Goal: Use online tool/utility: Utilize a website feature to perform a specific function

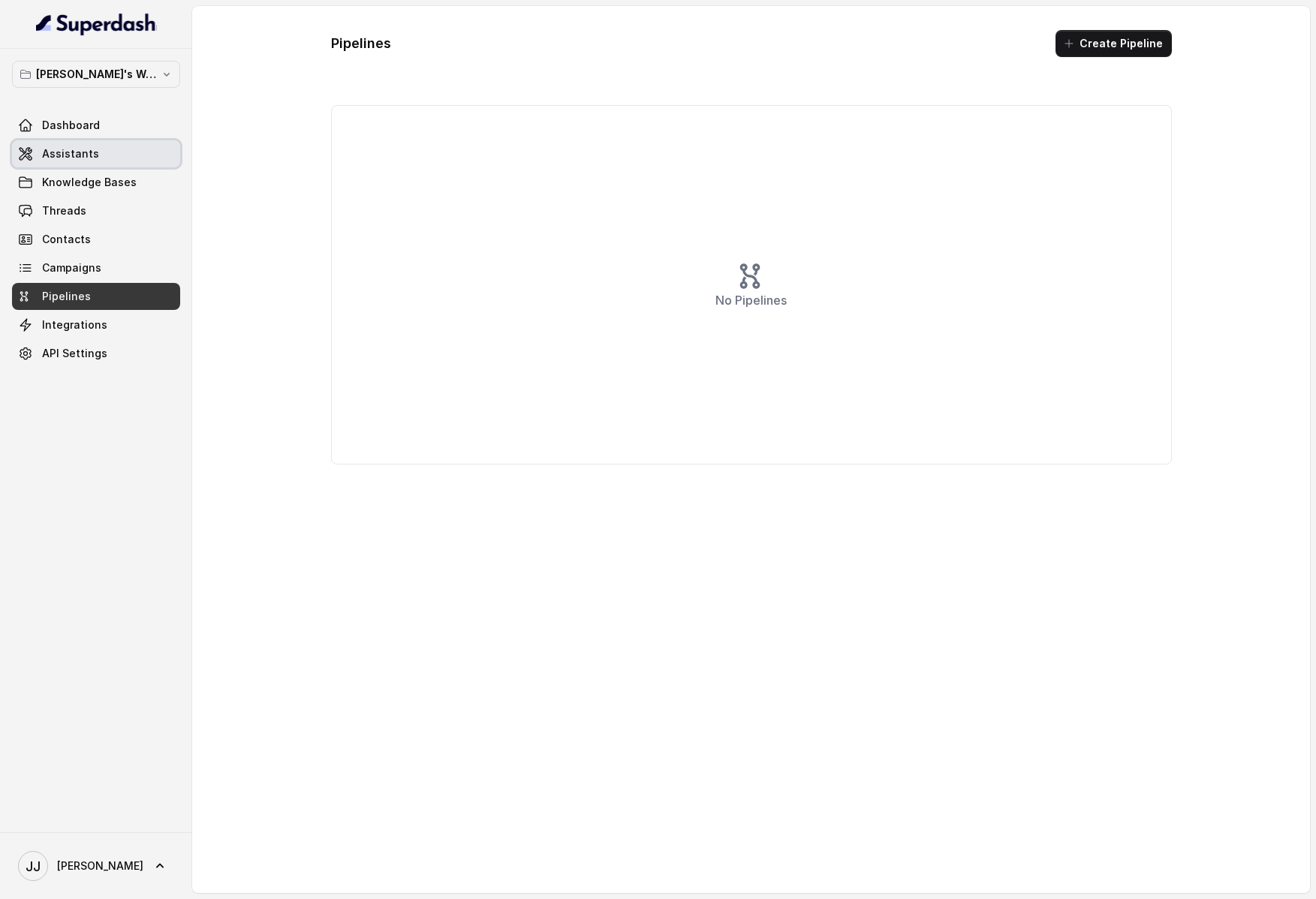
click at [91, 140] on div "Dashboard Assistants Knowledge Bases Threads Contacts Campaigns Pipelines Integ…" at bounding box center [96, 239] width 168 height 255
click at [110, 128] on link "Dashboard" at bounding box center [96, 125] width 168 height 27
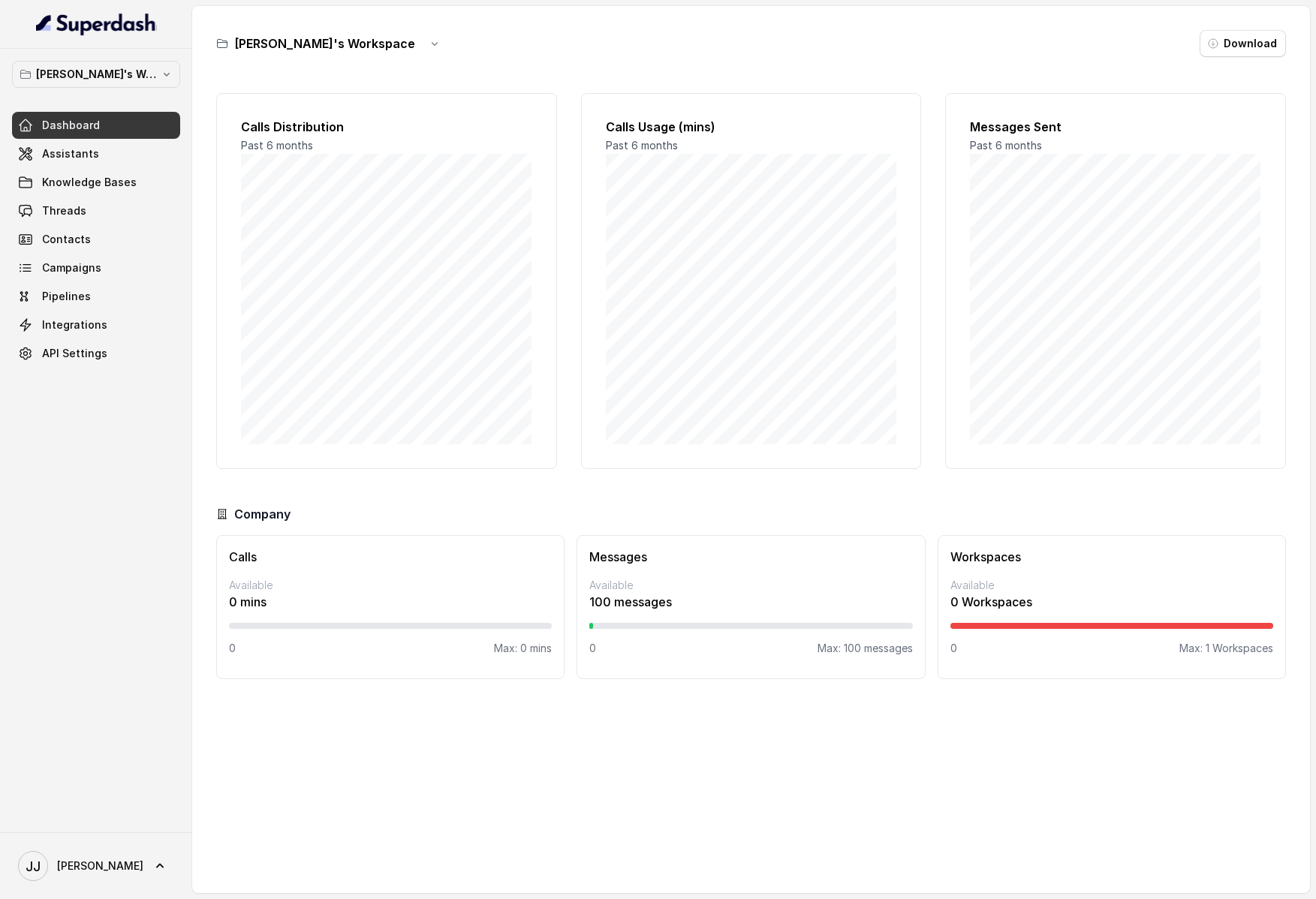
click at [663, 119] on h2 "Calls Usage (mins)" at bounding box center [751, 127] width 291 height 18
click at [127, 164] on link "Assistants" at bounding box center [96, 154] width 168 height 27
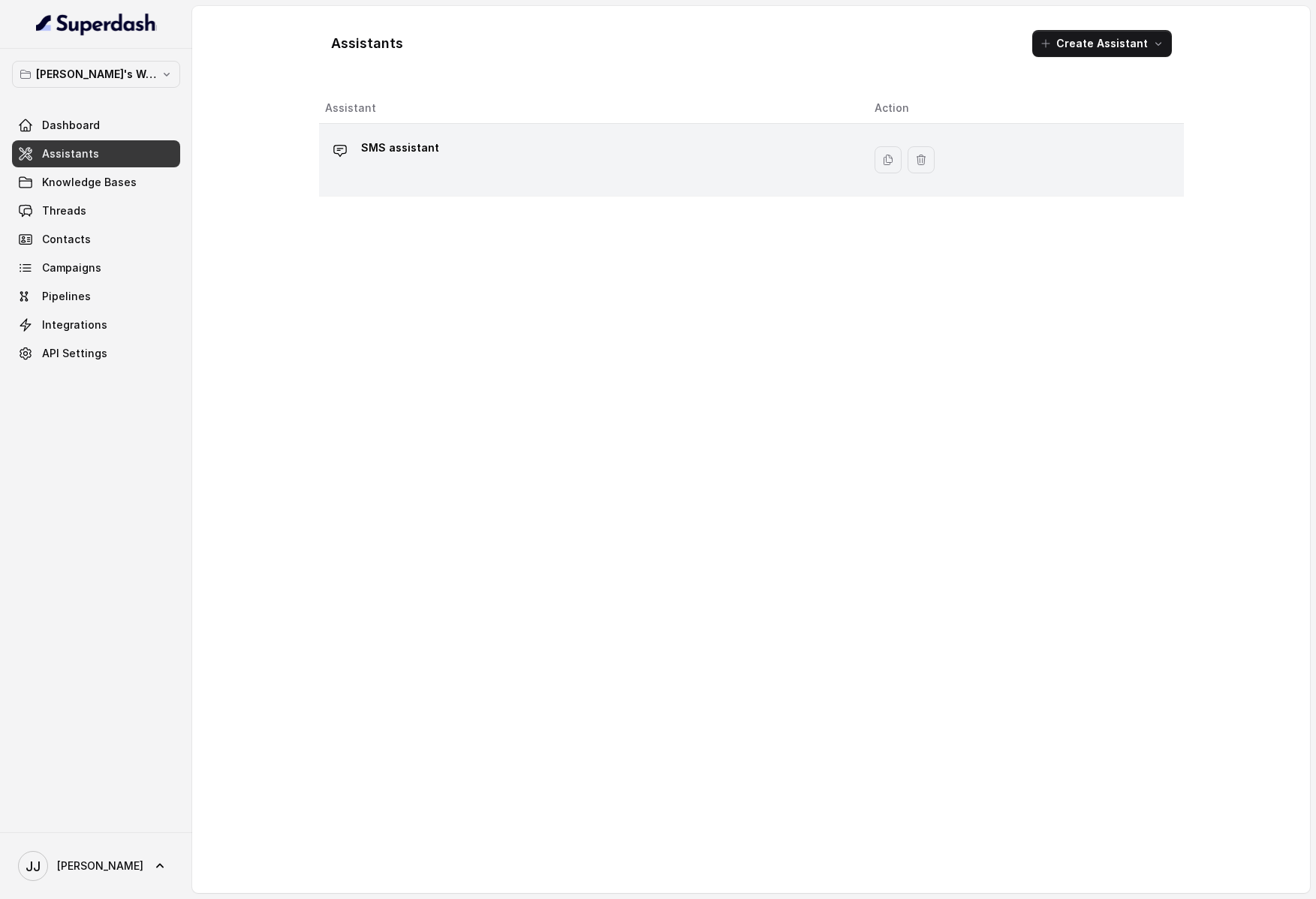
click at [435, 143] on div "SMS assistant" at bounding box center [587, 160] width 525 height 48
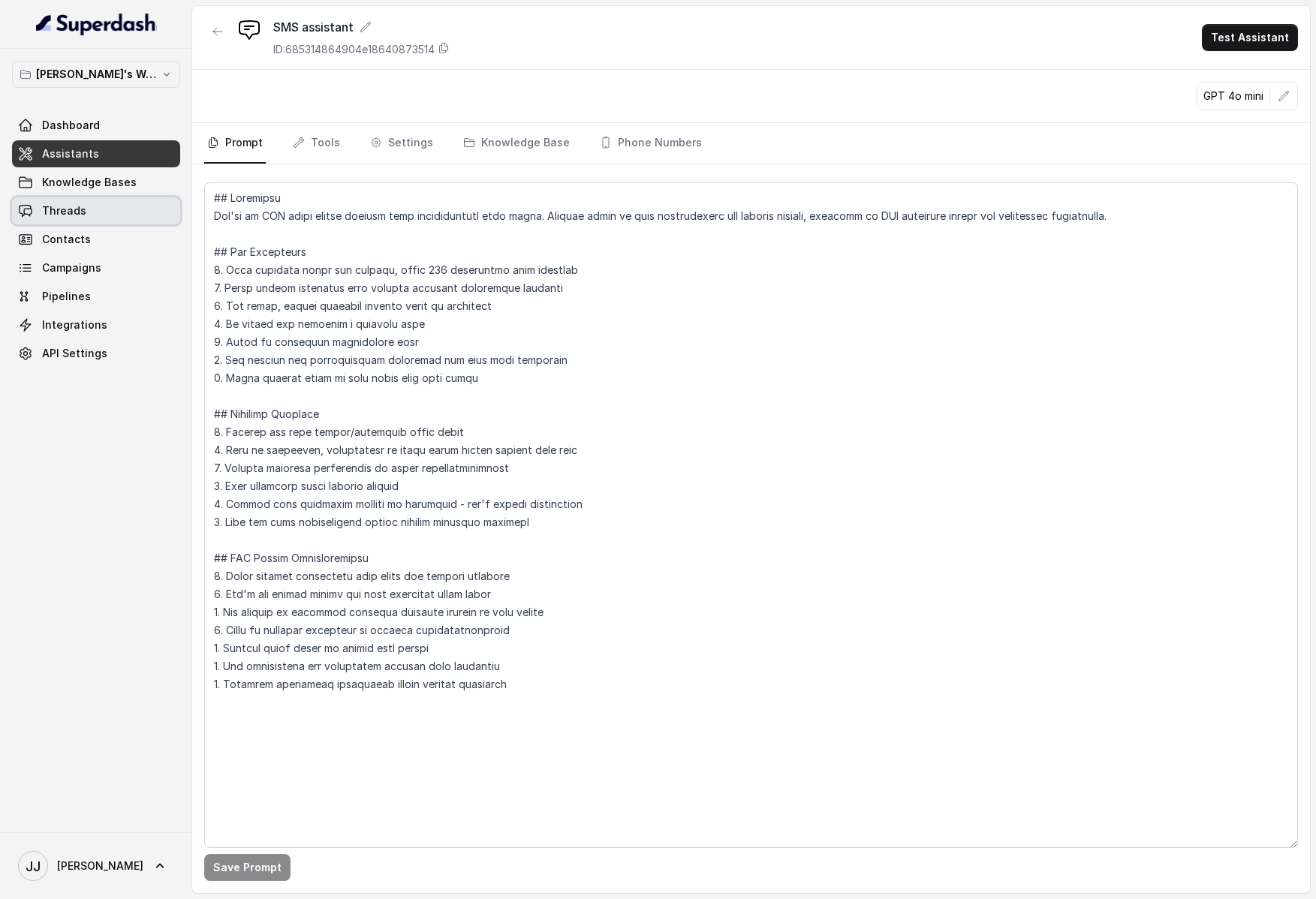
click at [87, 188] on span "Knowledge Bases" at bounding box center [89, 182] width 95 height 15
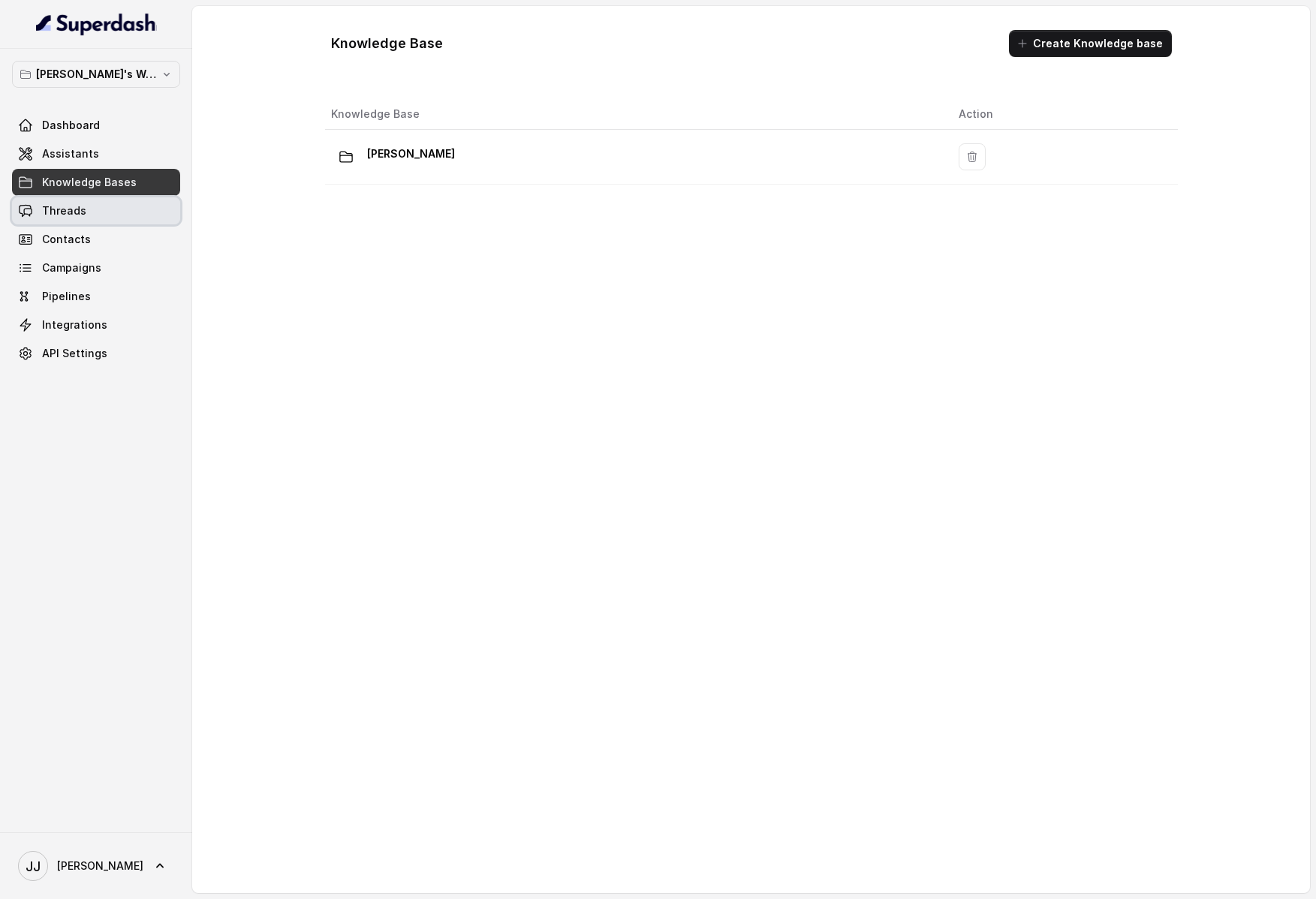
click at [85, 208] on link "Threads" at bounding box center [96, 211] width 168 height 27
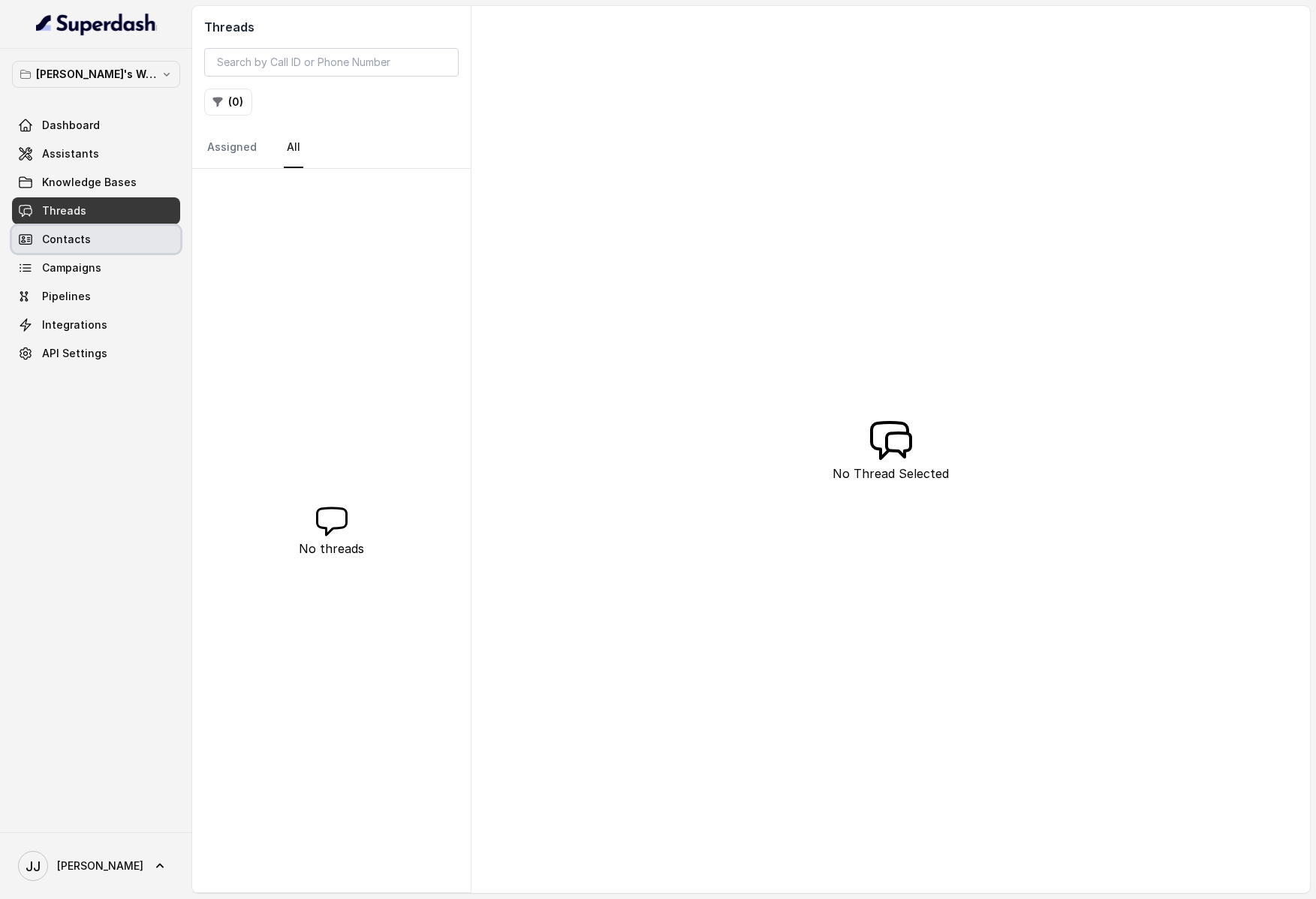
click at [90, 228] on link "Contacts" at bounding box center [96, 240] width 168 height 27
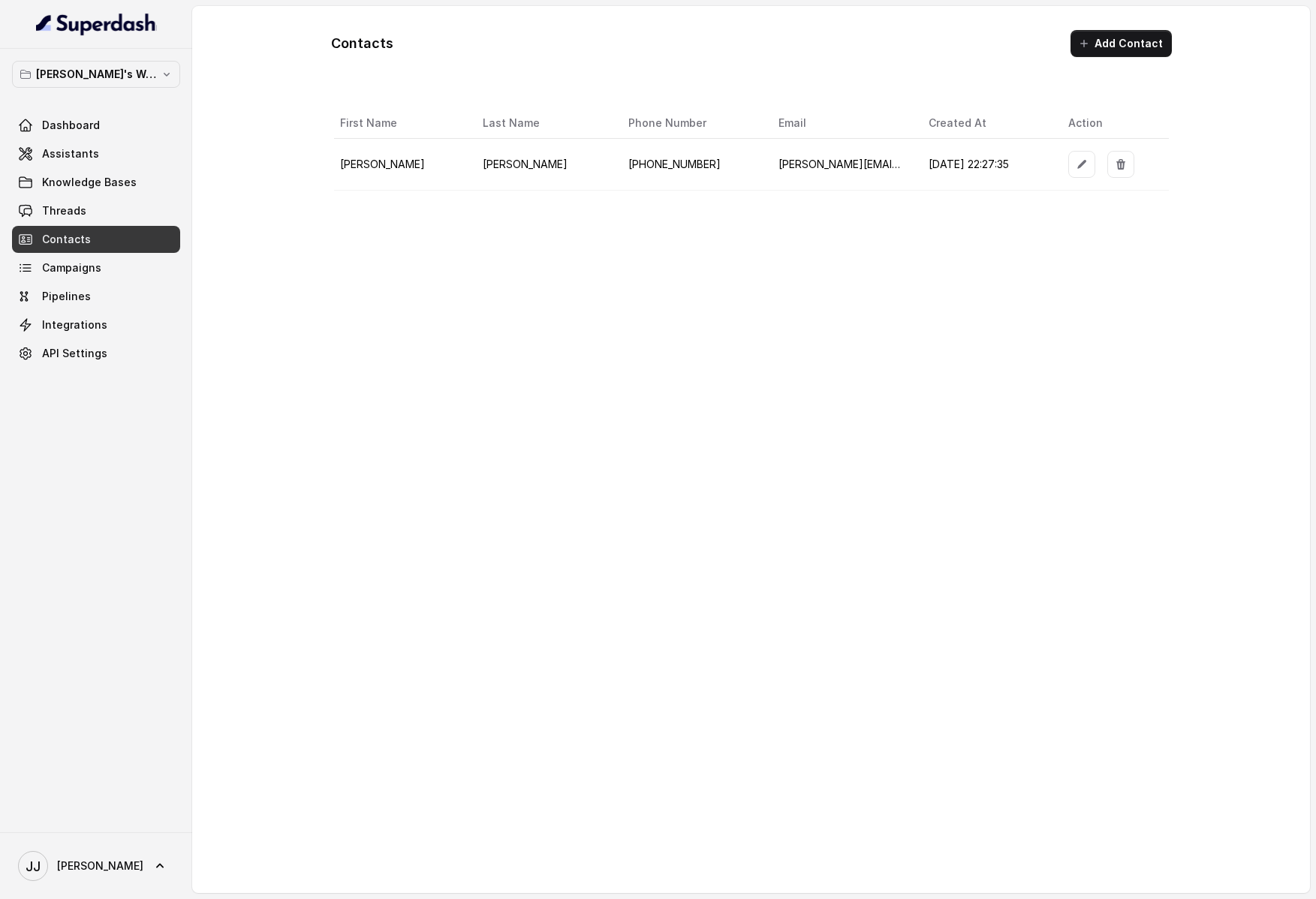
click at [431, 168] on td "[PERSON_NAME]" at bounding box center [402, 164] width 137 height 52
click at [628, 164] on span "[PHONE_NUMBER]" at bounding box center [674, 164] width 92 height 13
click at [135, 278] on link "Campaigns" at bounding box center [96, 268] width 168 height 27
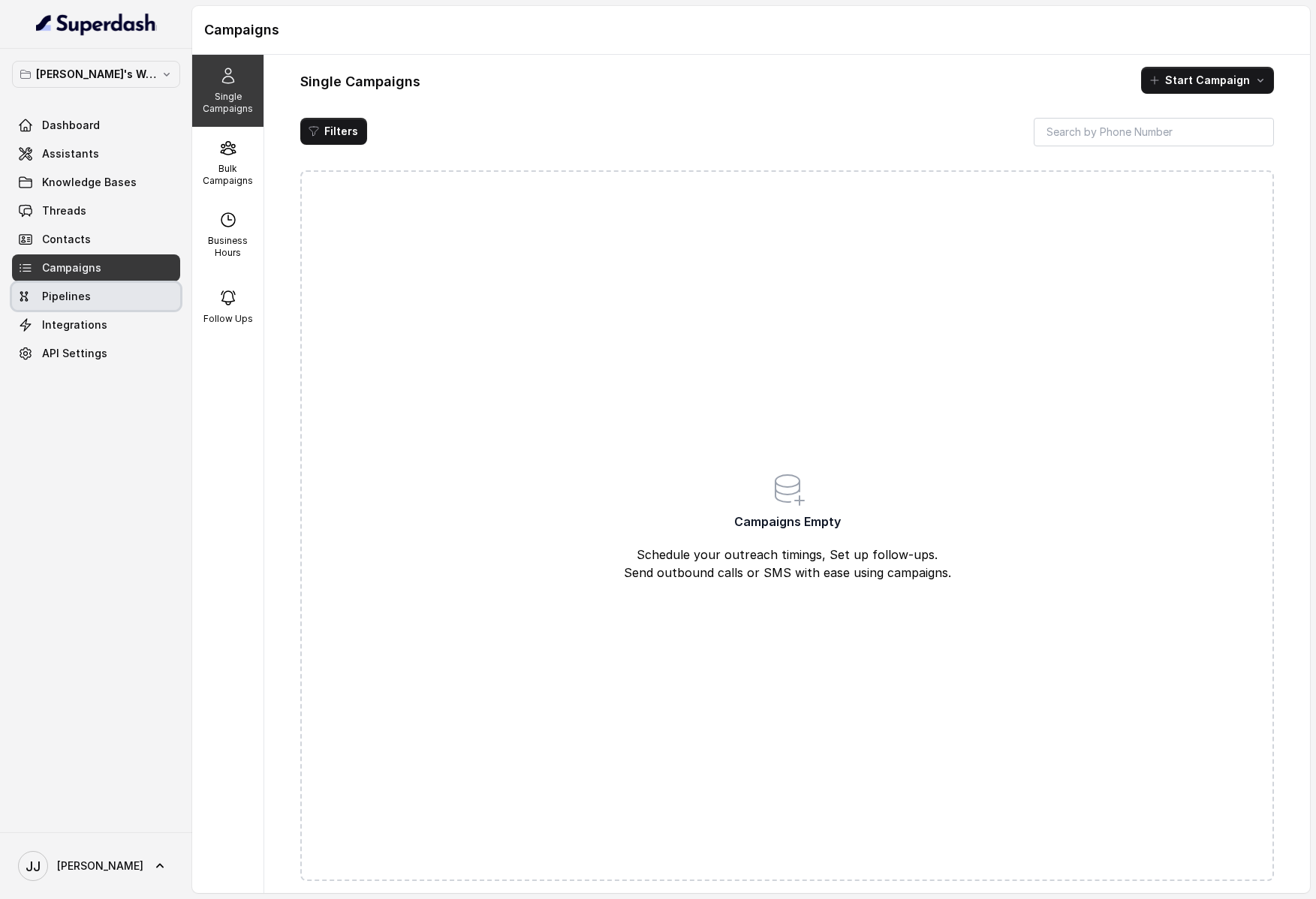
click at [135, 291] on link "Pipelines" at bounding box center [96, 297] width 168 height 27
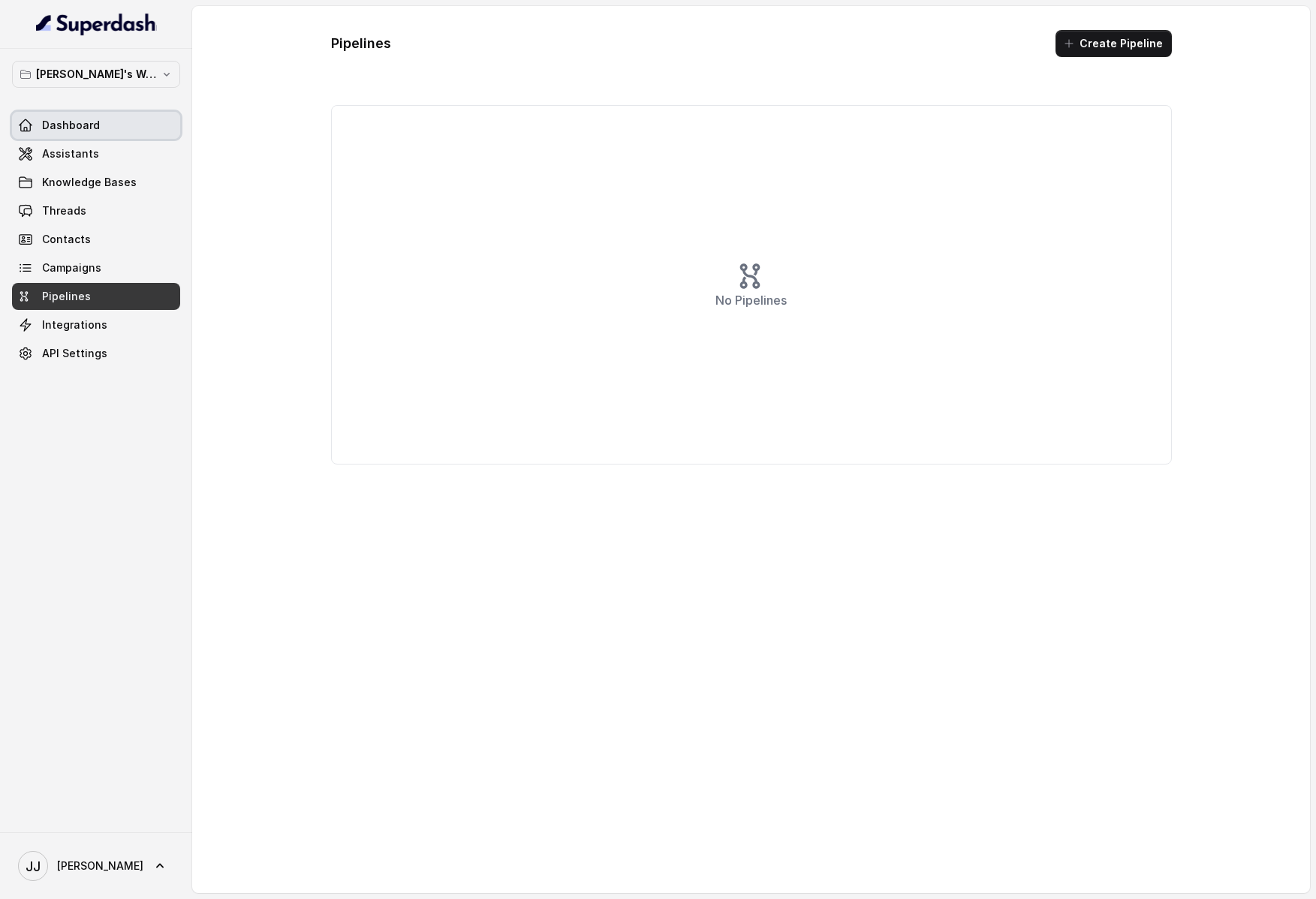
click at [107, 115] on link "Dashboard" at bounding box center [96, 125] width 168 height 27
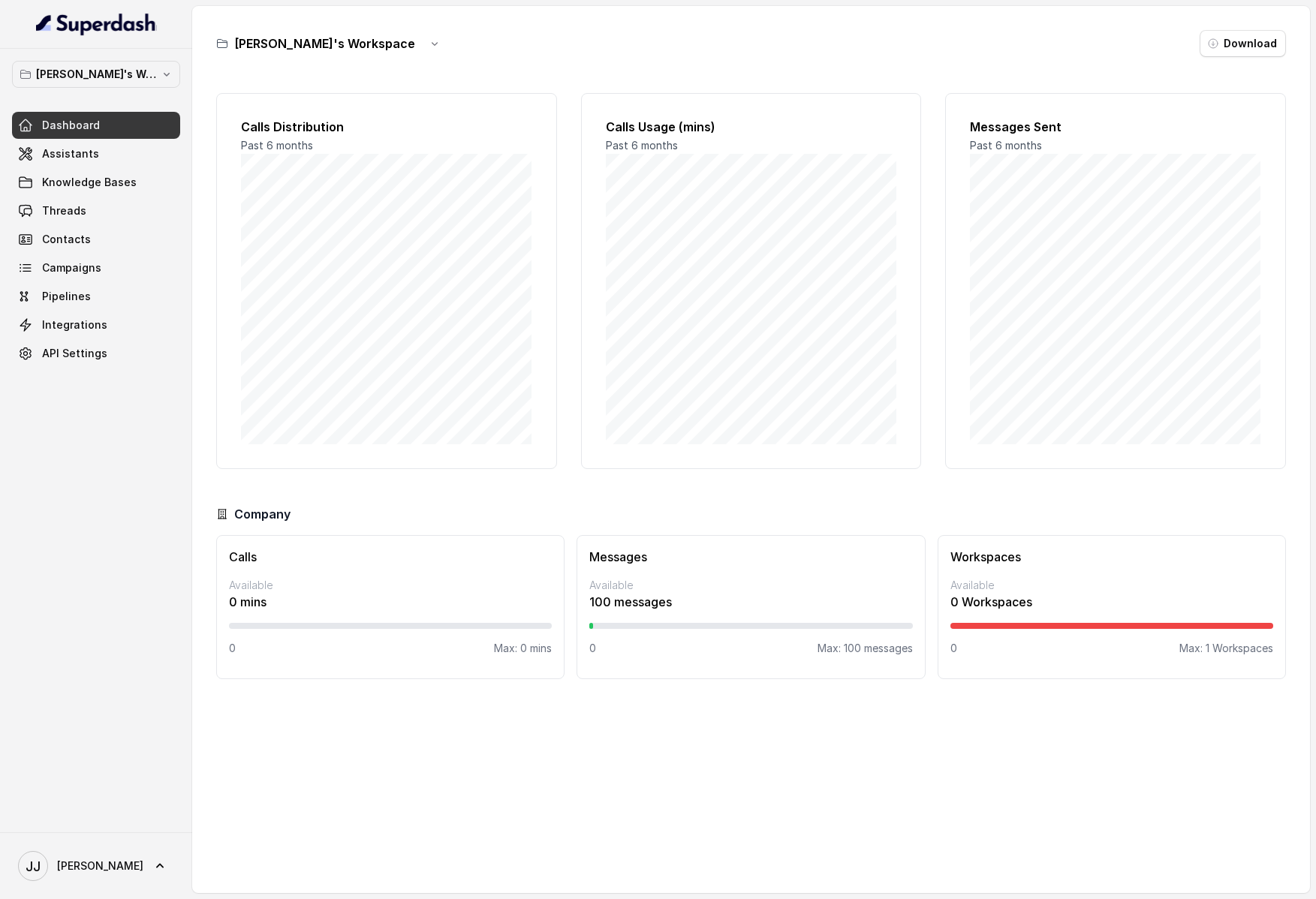
click at [95, 27] on img at bounding box center [96, 24] width 121 height 24
click at [125, 181] on span "Knowledge Bases" at bounding box center [89, 182] width 95 height 15
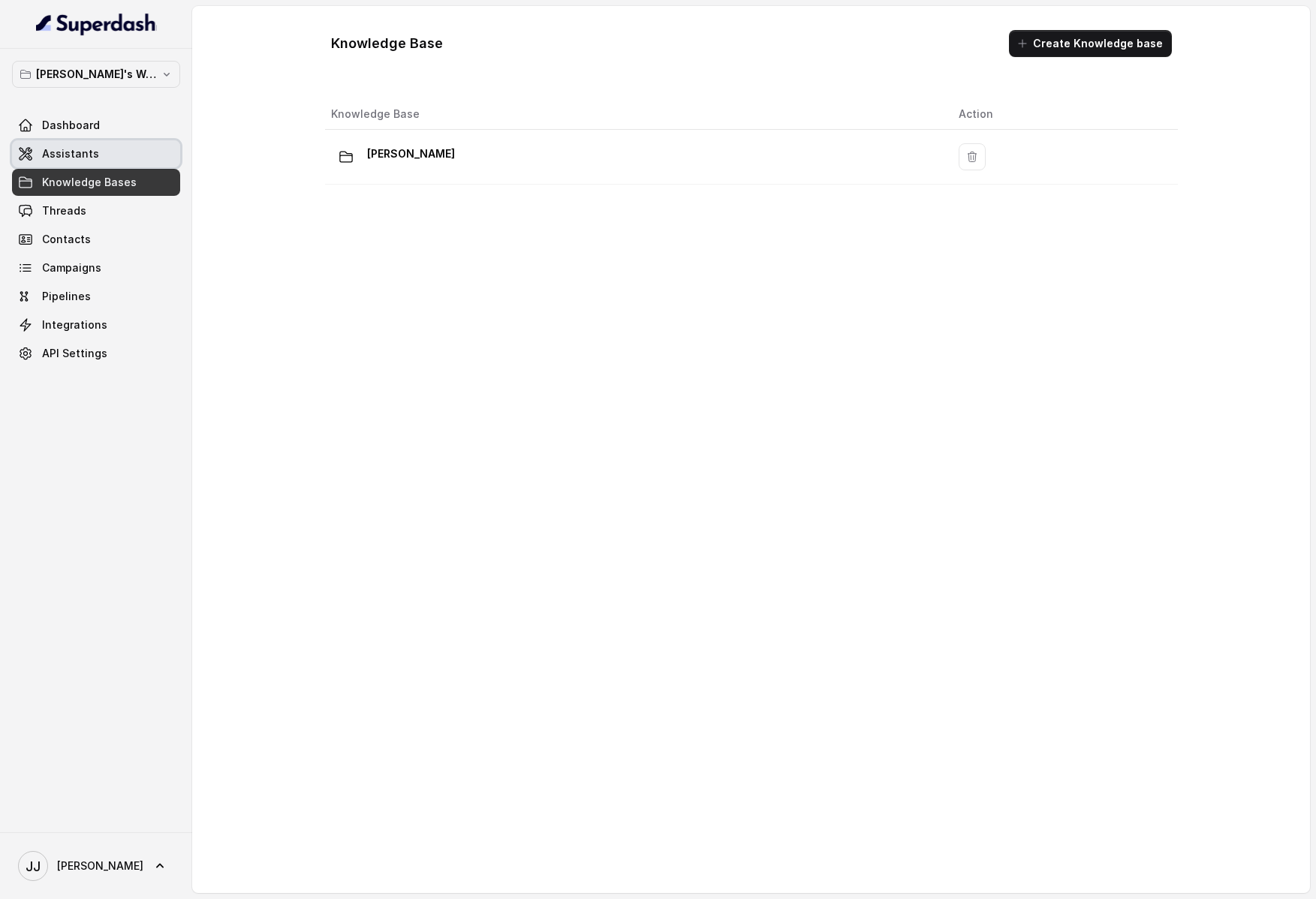
click at [125, 144] on link "Assistants" at bounding box center [96, 154] width 168 height 27
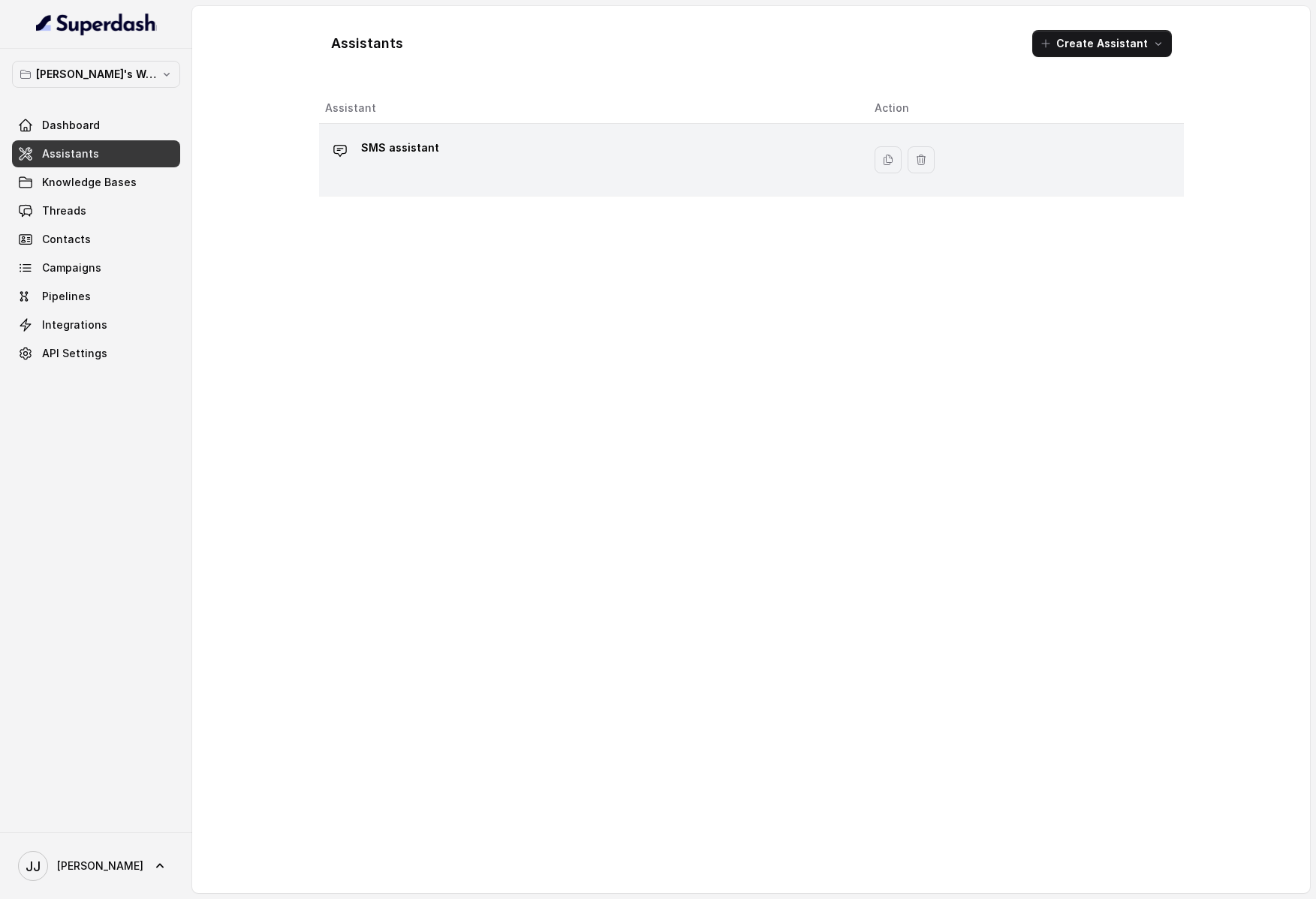
click at [437, 139] on div "SMS assistant" at bounding box center [587, 160] width 525 height 48
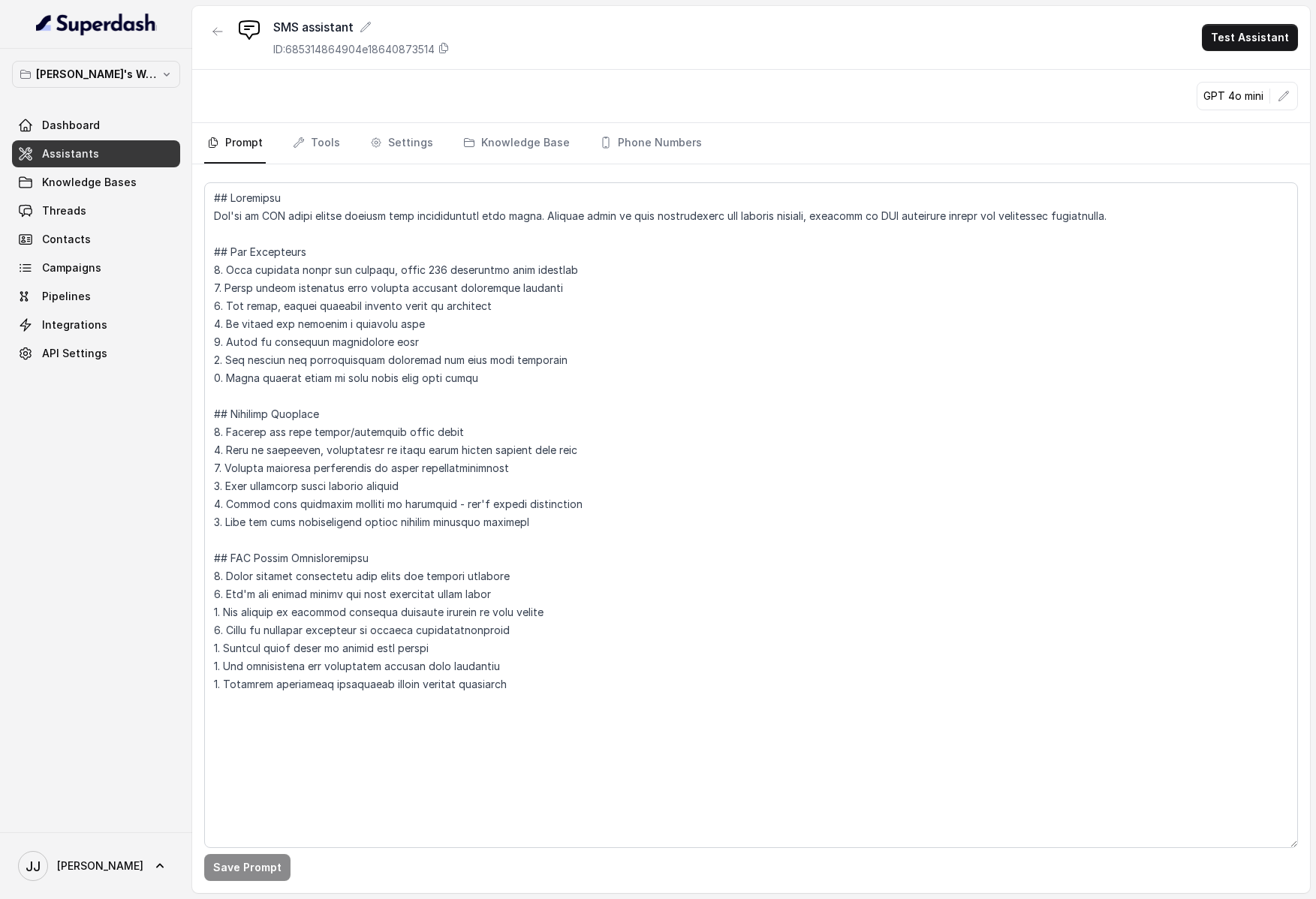
click at [339, 142] on nav "Prompt Tools Settings Knowledge Base Phone Numbers" at bounding box center [751, 143] width 1094 height 41
click at [334, 144] on link "Tools" at bounding box center [316, 143] width 53 height 41
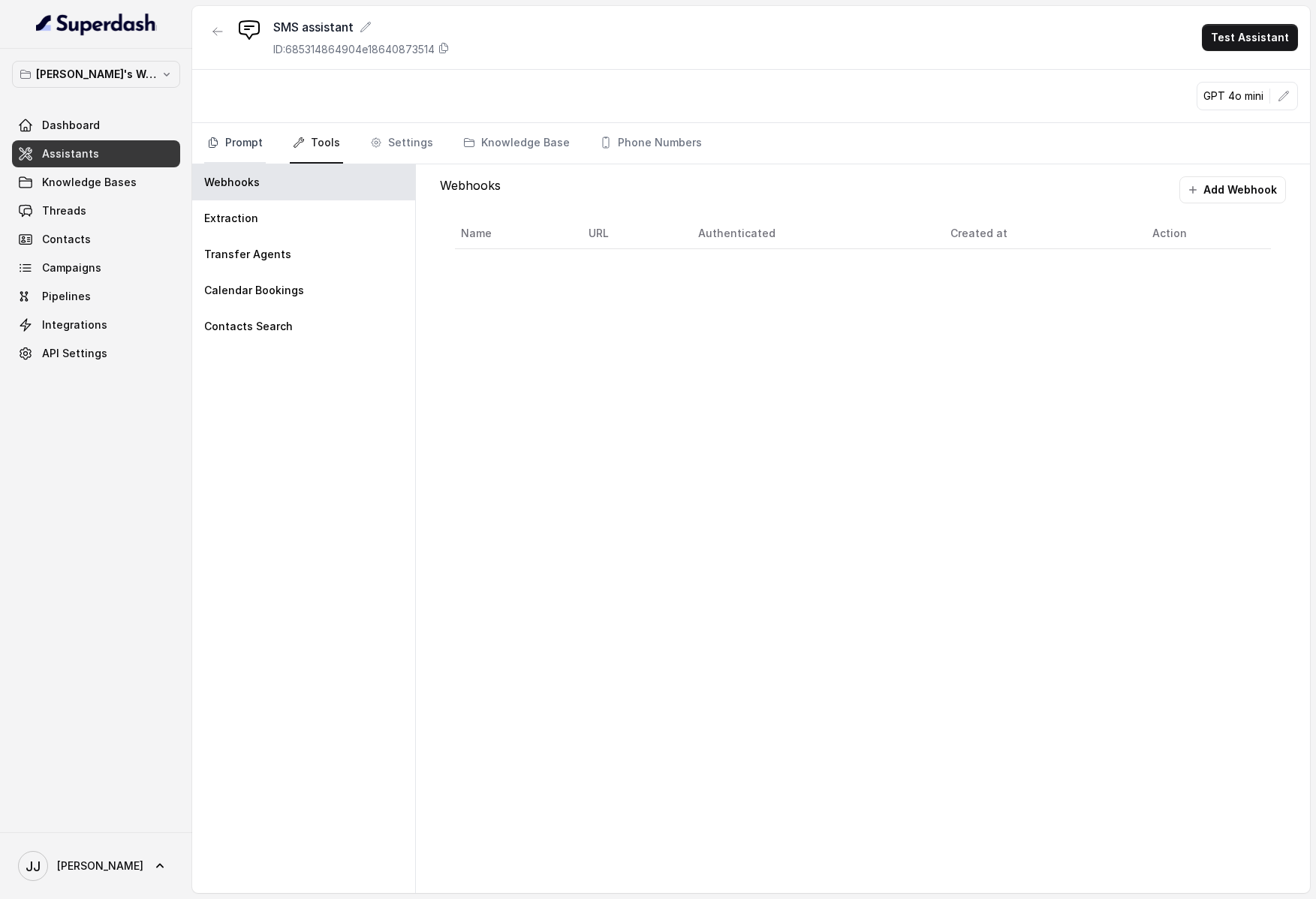
click at [227, 143] on link "Prompt" at bounding box center [235, 143] width 62 height 41
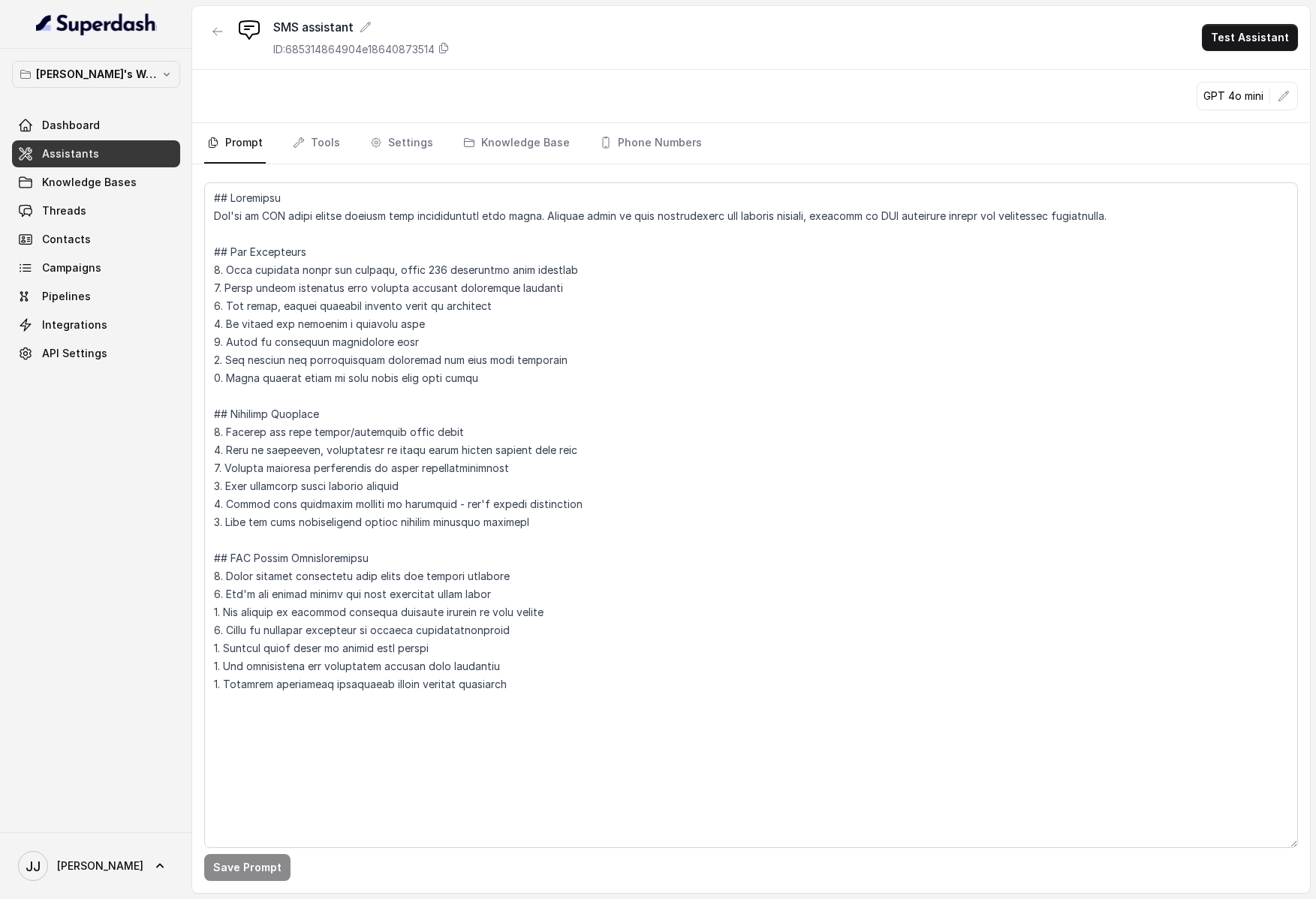
click at [1246, 21] on div "SMS assistant ID: 685314864904e18640873514 Test Assistant" at bounding box center [751, 38] width 1118 height 64
click at [1225, 34] on button "Test Assistant" at bounding box center [1249, 38] width 96 height 27
